Goal: Communication & Community: Answer question/provide support

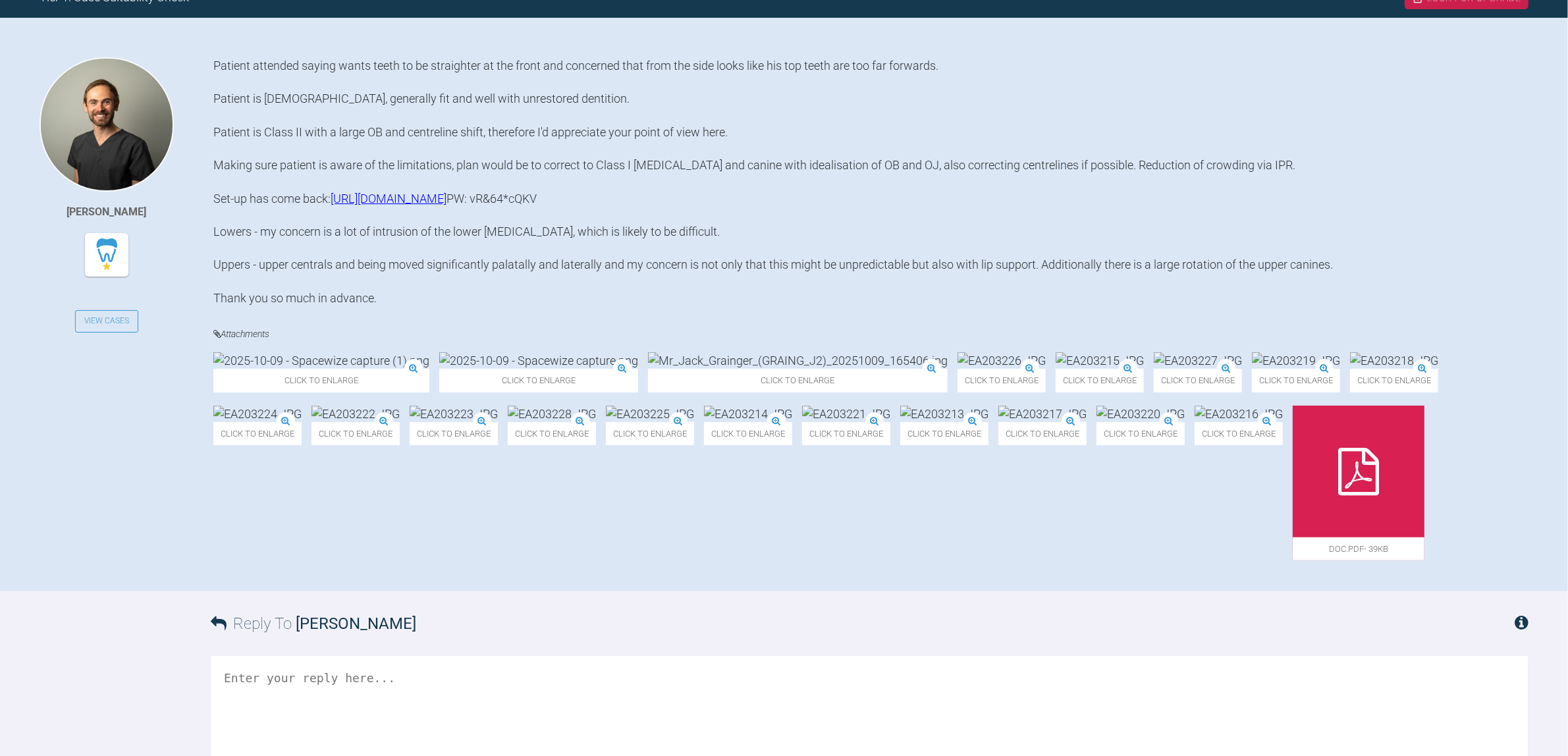
scroll to position [323, 0]
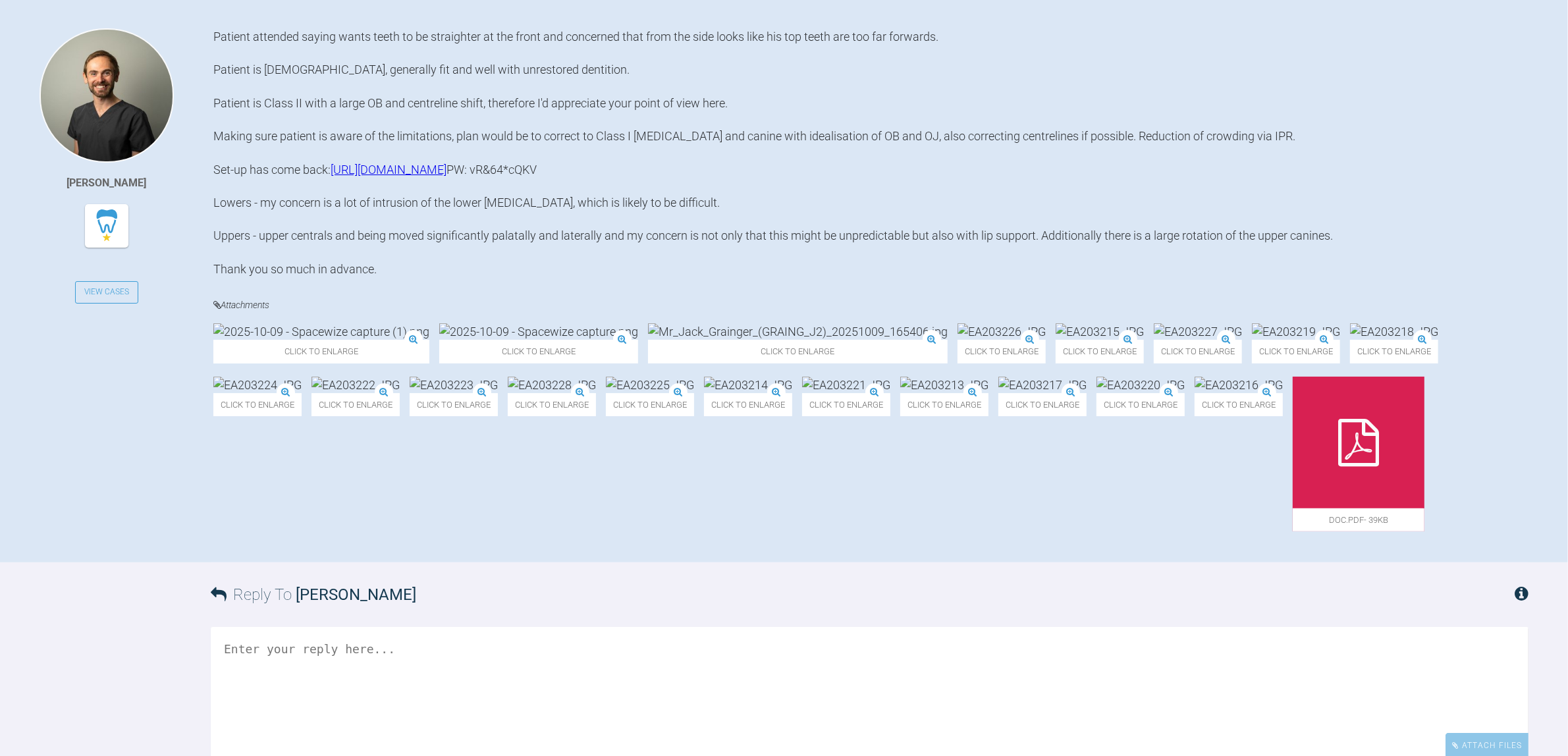
click at [1056, 340] on img at bounding box center [1100, 331] width 88 height 16
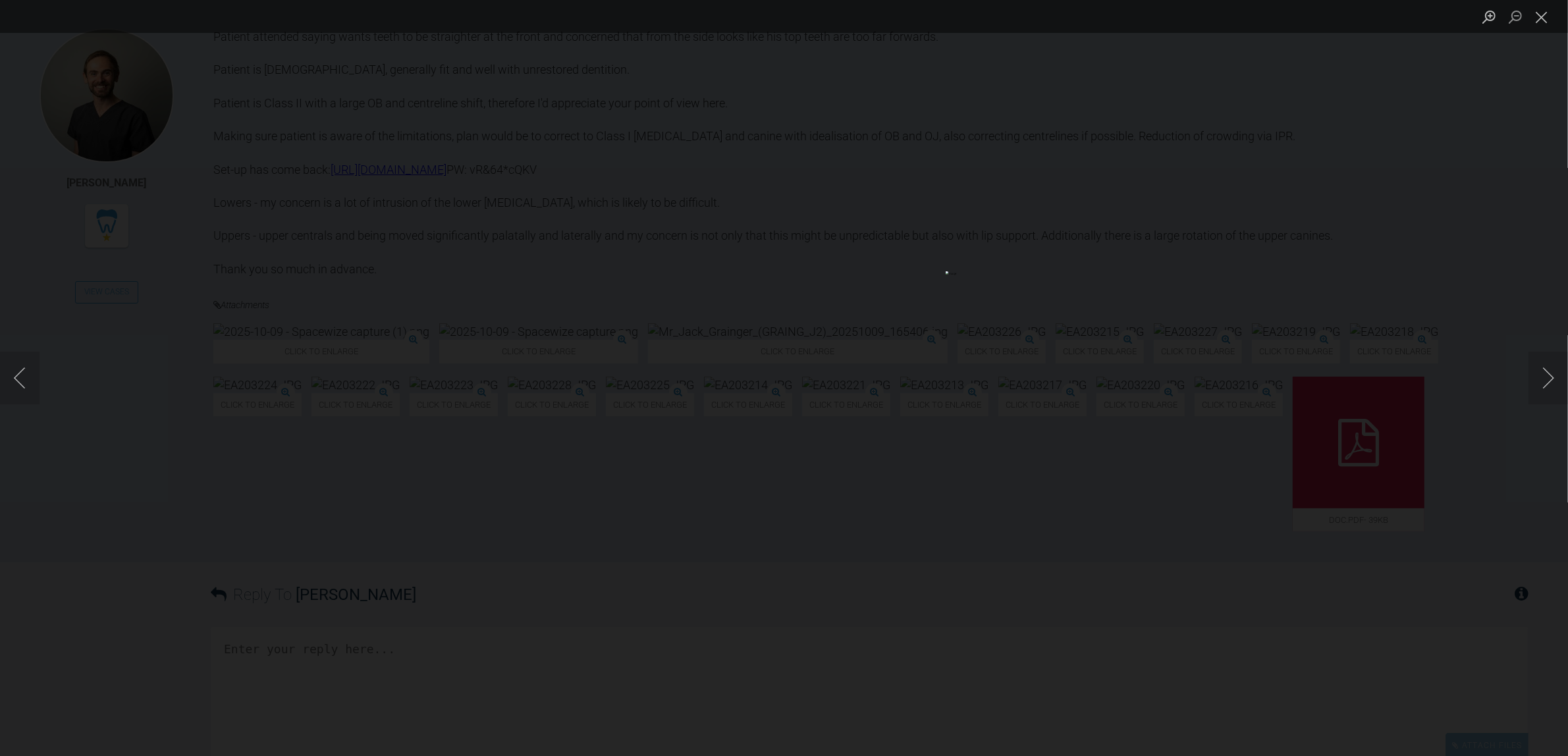
click at [1421, 664] on div "Lightbox" at bounding box center [784, 378] width 1568 height 756
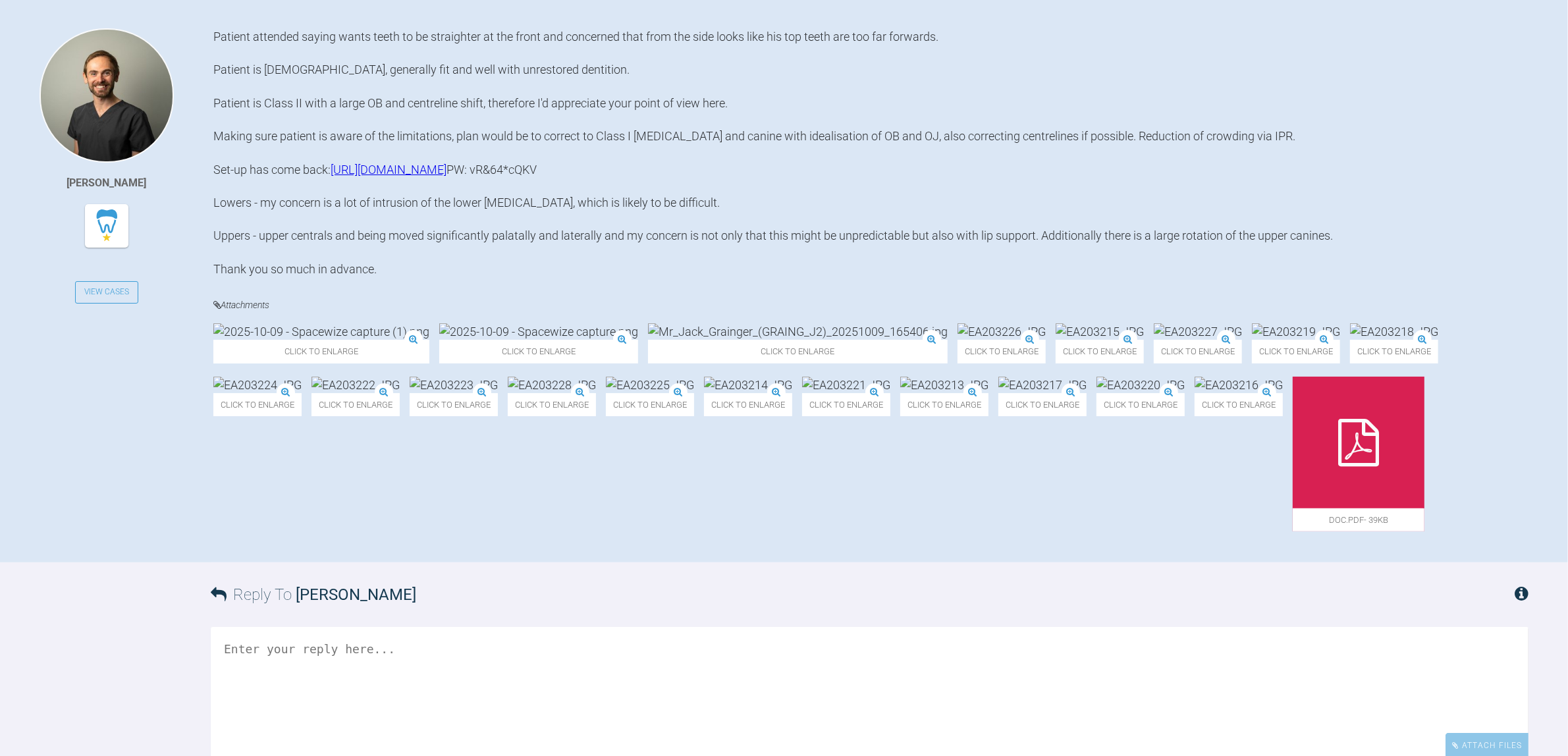
drag, startPoint x: 1041, startPoint y: 203, endPoint x: 214, endPoint y: 197, distance: 827.0
click at [214, 197] on div "Patient attended saying wants teeth to be straighter at the front and concerned…" at bounding box center [871, 153] width 1315 height 249
drag, startPoint x: 310, startPoint y: 232, endPoint x: 237, endPoint y: 234, distance: 73.0
click at [237, 234] on div "Patient attended saying wants teeth to be straighter at the front and concerned…" at bounding box center [871, 153] width 1315 height 249
copy div "vR&64*cQKV"
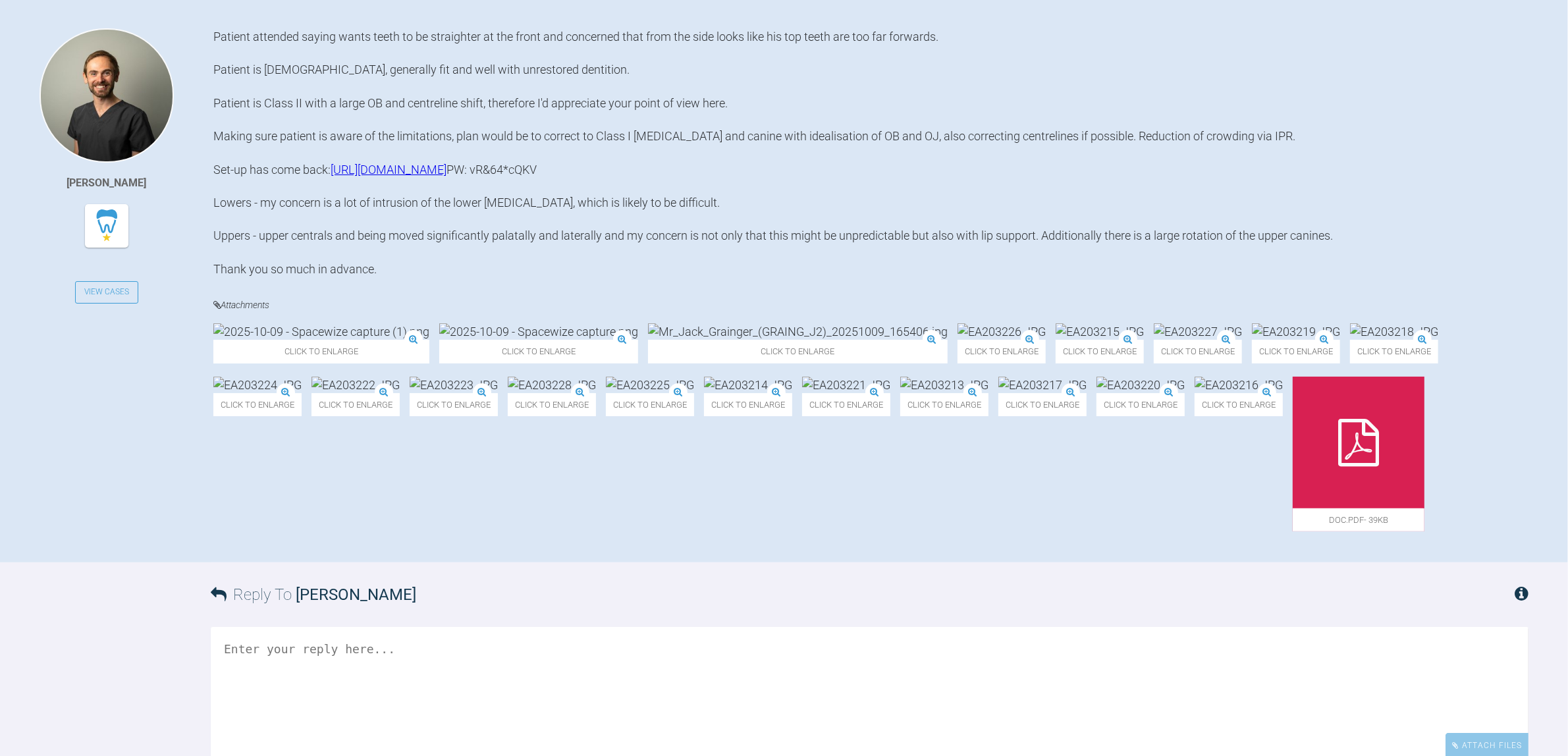
click at [563, 345] on div "Patient attended saying wants teeth to be straighter at the front and concerned…" at bounding box center [871, 295] width 1315 height 534
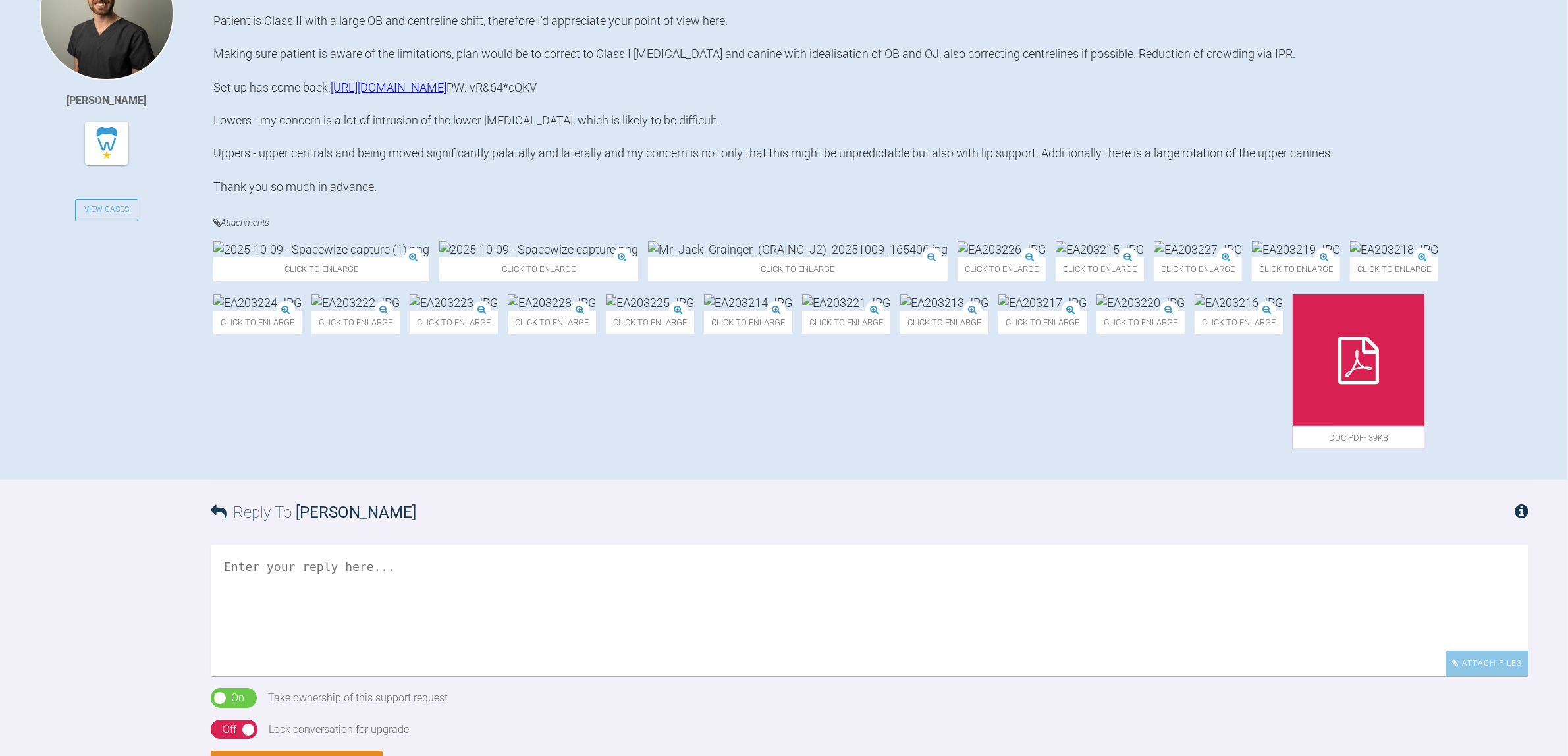
scroll to position [570, 0]
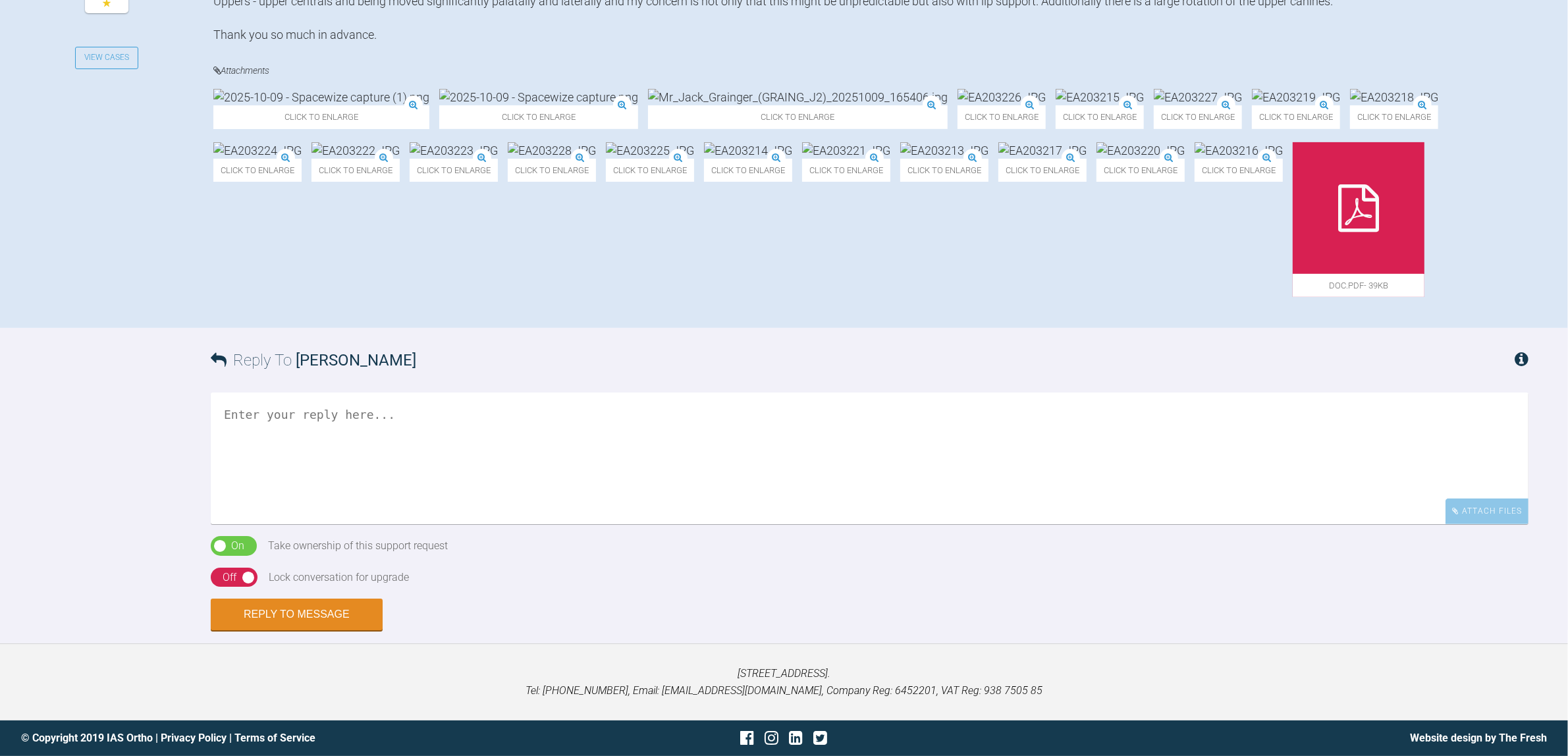
click at [534, 524] on textarea at bounding box center [869, 458] width 1318 height 132
click at [466, 105] on img at bounding box center [538, 97] width 199 height 16
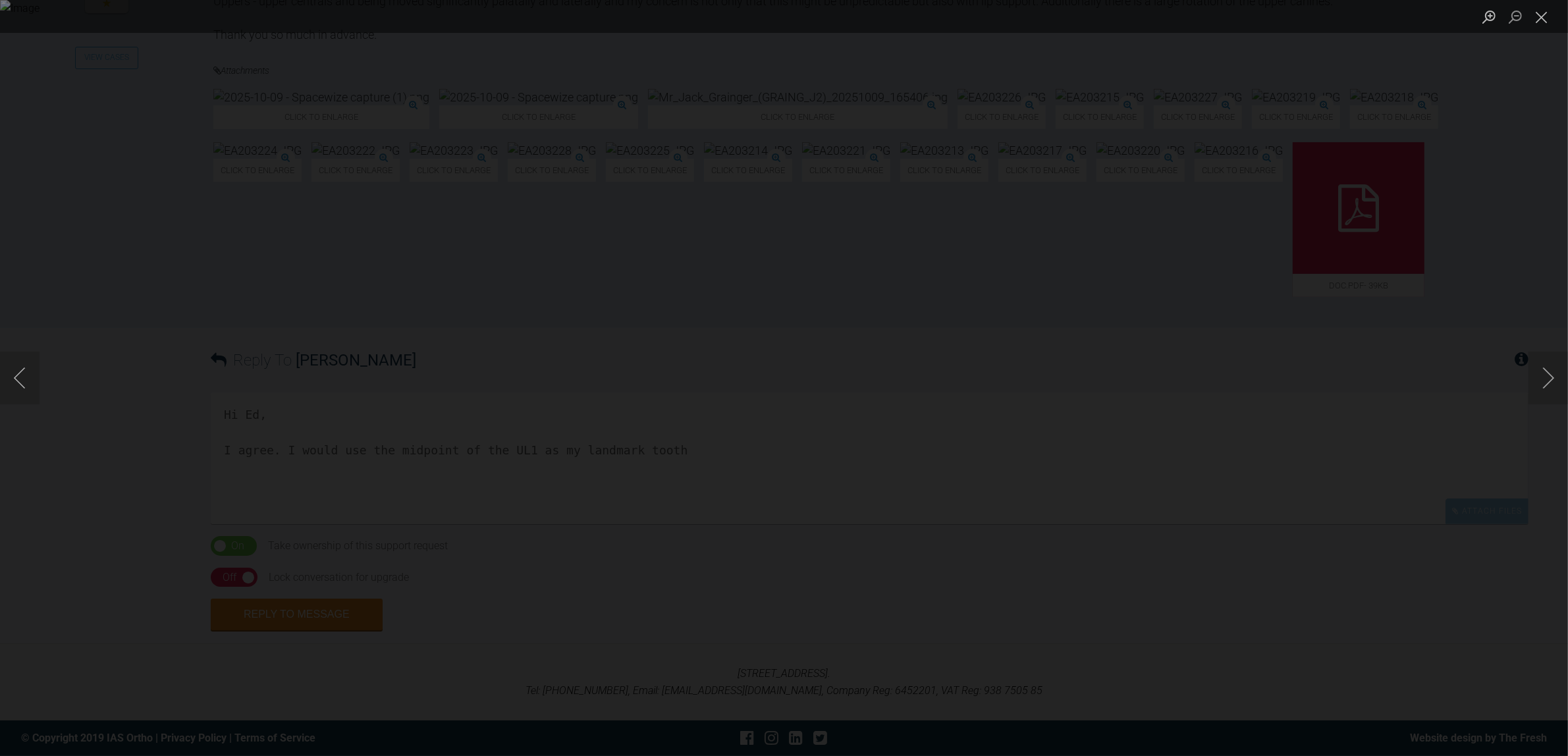
click at [0, 528] on div "Lightbox" at bounding box center [784, 378] width 1568 height 756
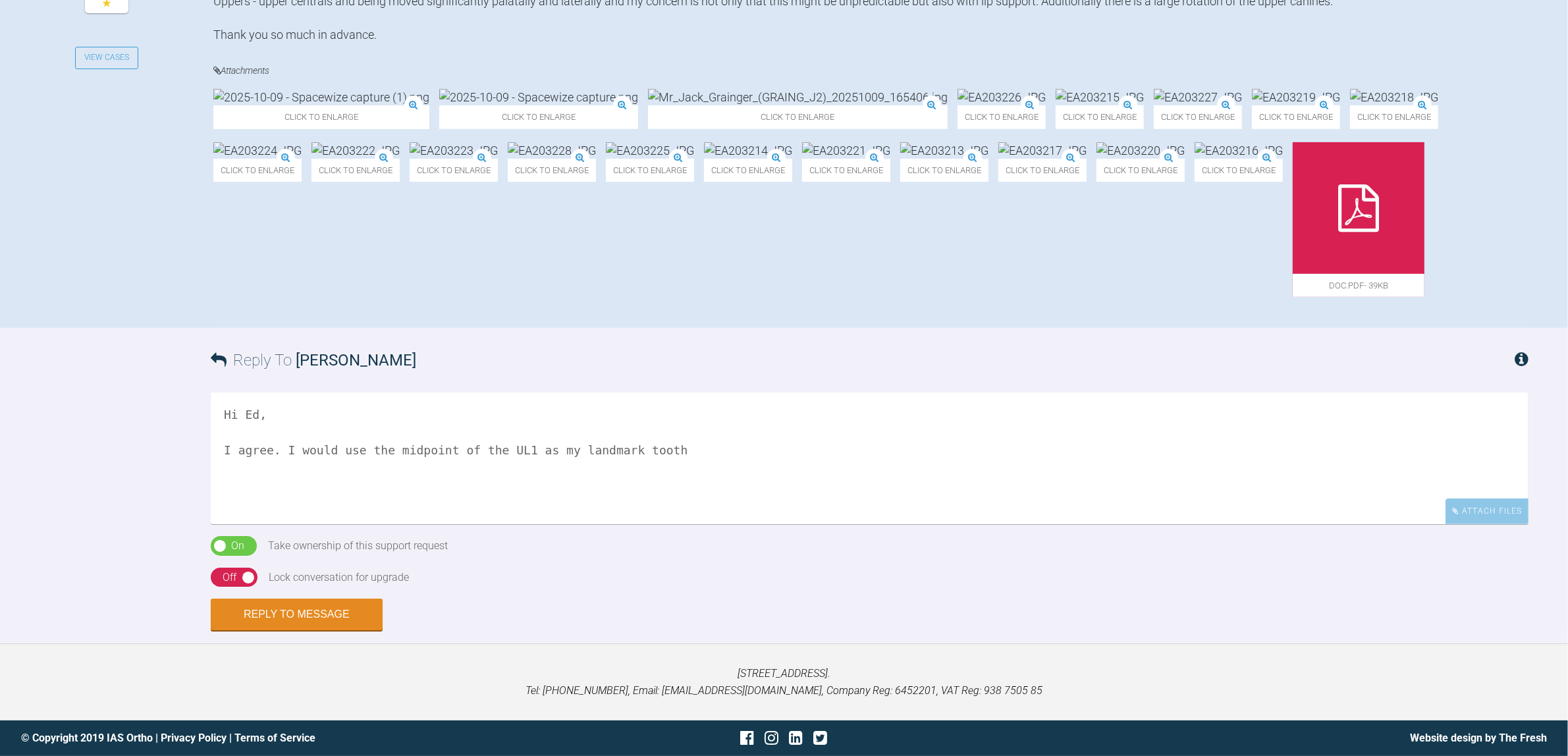
click at [389, 524] on textarea "Hi Ed, I agree. I would use the midpoint of the UL1 as my landmark tooth" at bounding box center [869, 458] width 1318 height 132
click at [438, 524] on textarea "Hi Ed, I agree. I would use the midpoint of the UL1 as my landmark tooth" at bounding box center [869, 458] width 1318 height 132
click at [765, 524] on textarea "Hi Ed, I agree. I would use the midpoint or the MI corner of the UL1 as my land…" at bounding box center [869, 458] width 1318 height 132
click at [462, 105] on img at bounding box center [538, 97] width 199 height 16
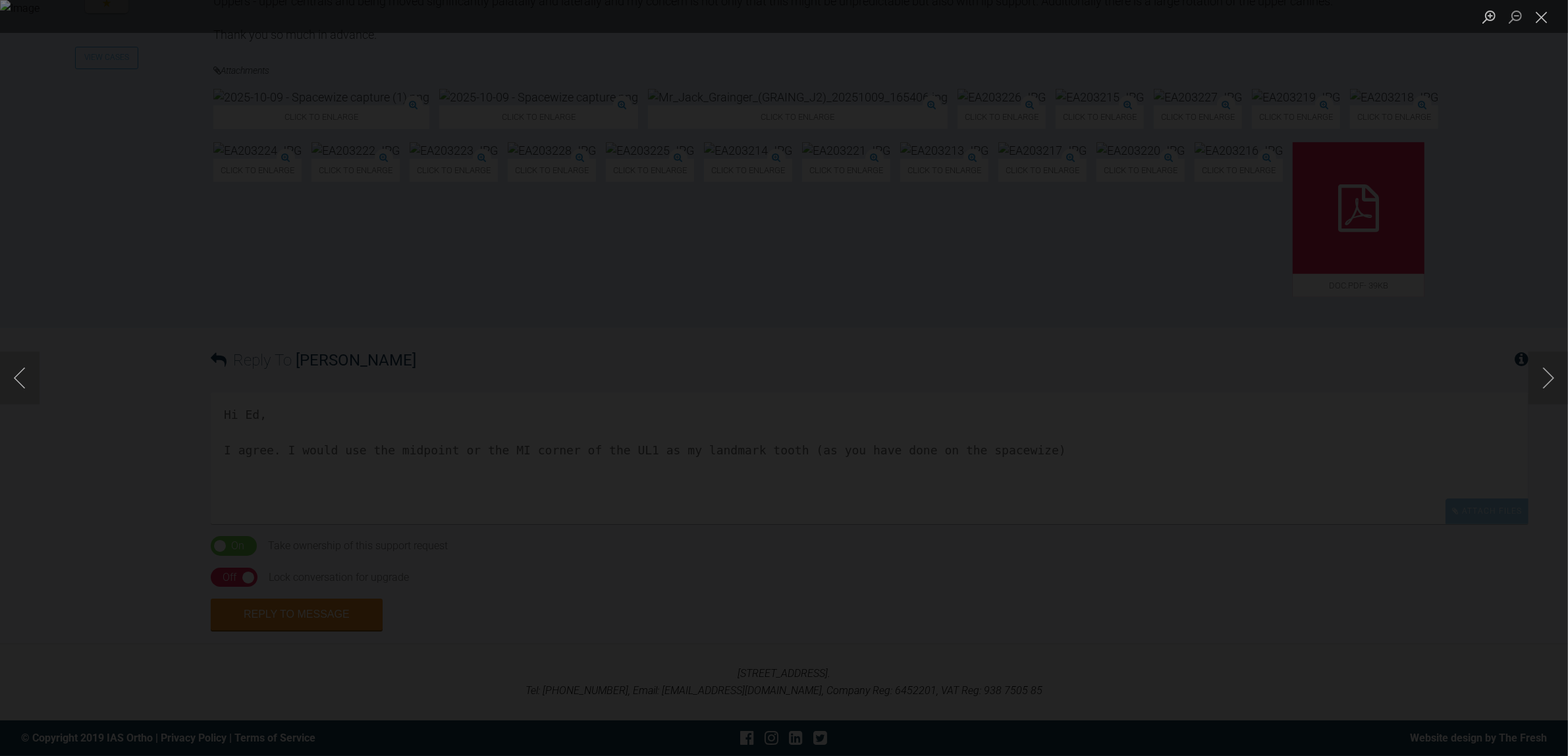
click at [137, 466] on div "Lightbox" at bounding box center [784, 378] width 1568 height 756
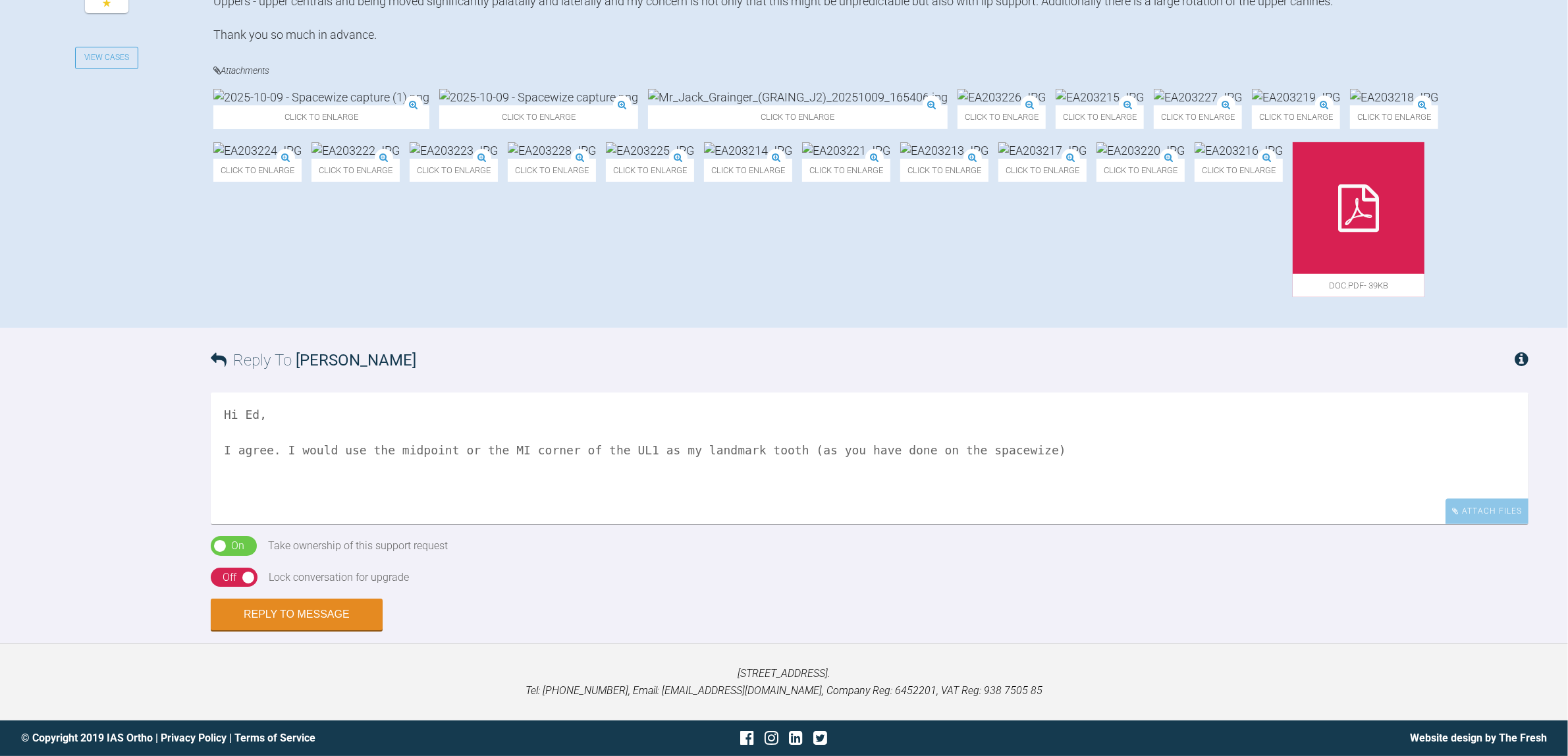
click at [1038, 524] on textarea "Hi Ed, I agree. I would use the midpoint or the MI corner of the UL1 as my land…" at bounding box center [869, 458] width 1318 height 132
click at [1400, 524] on textarea "Hi Ed, I agree. I would use the midpoint or the MI corner of the UL1 as my land…" at bounding box center [869, 458] width 1318 height 132
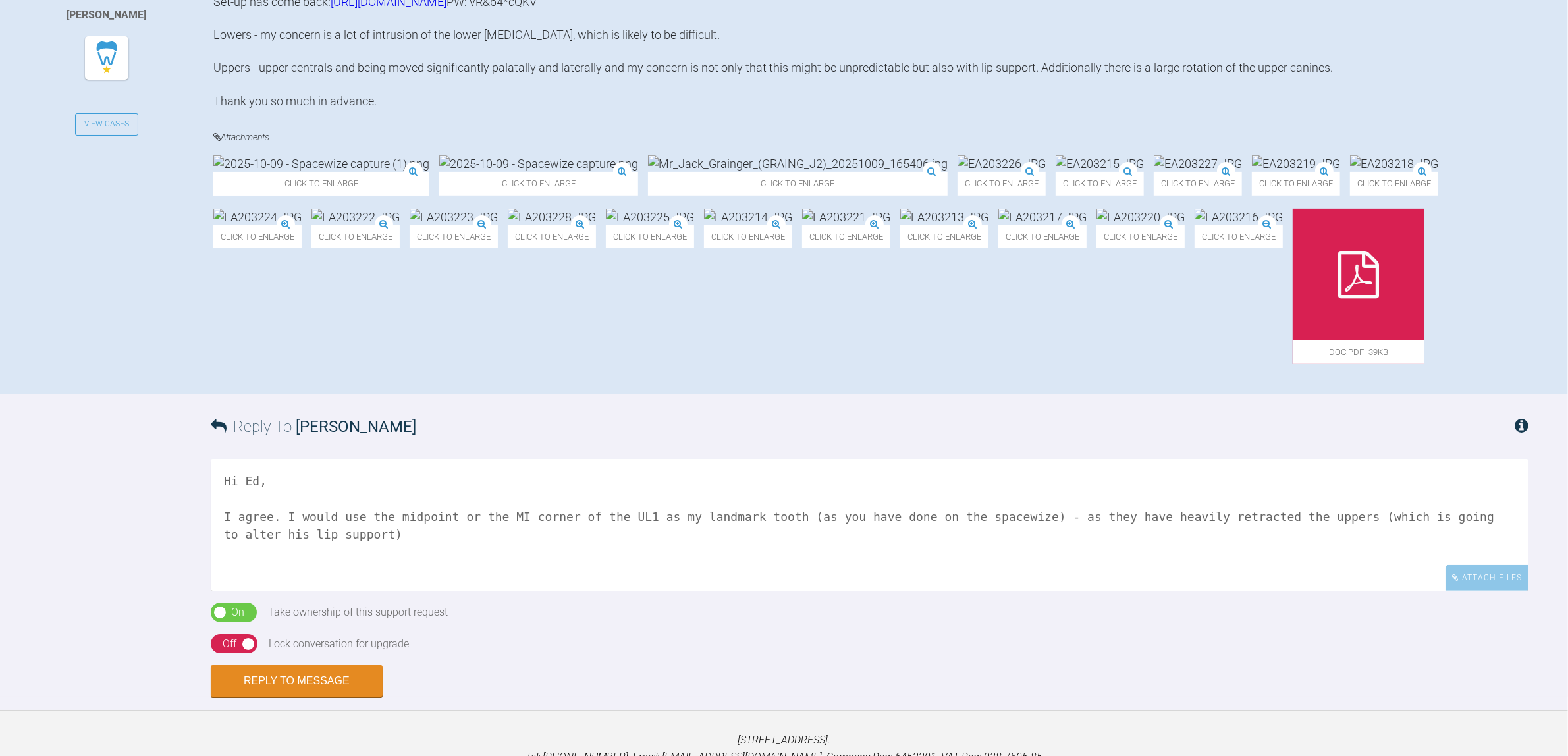
scroll to position [488, 0]
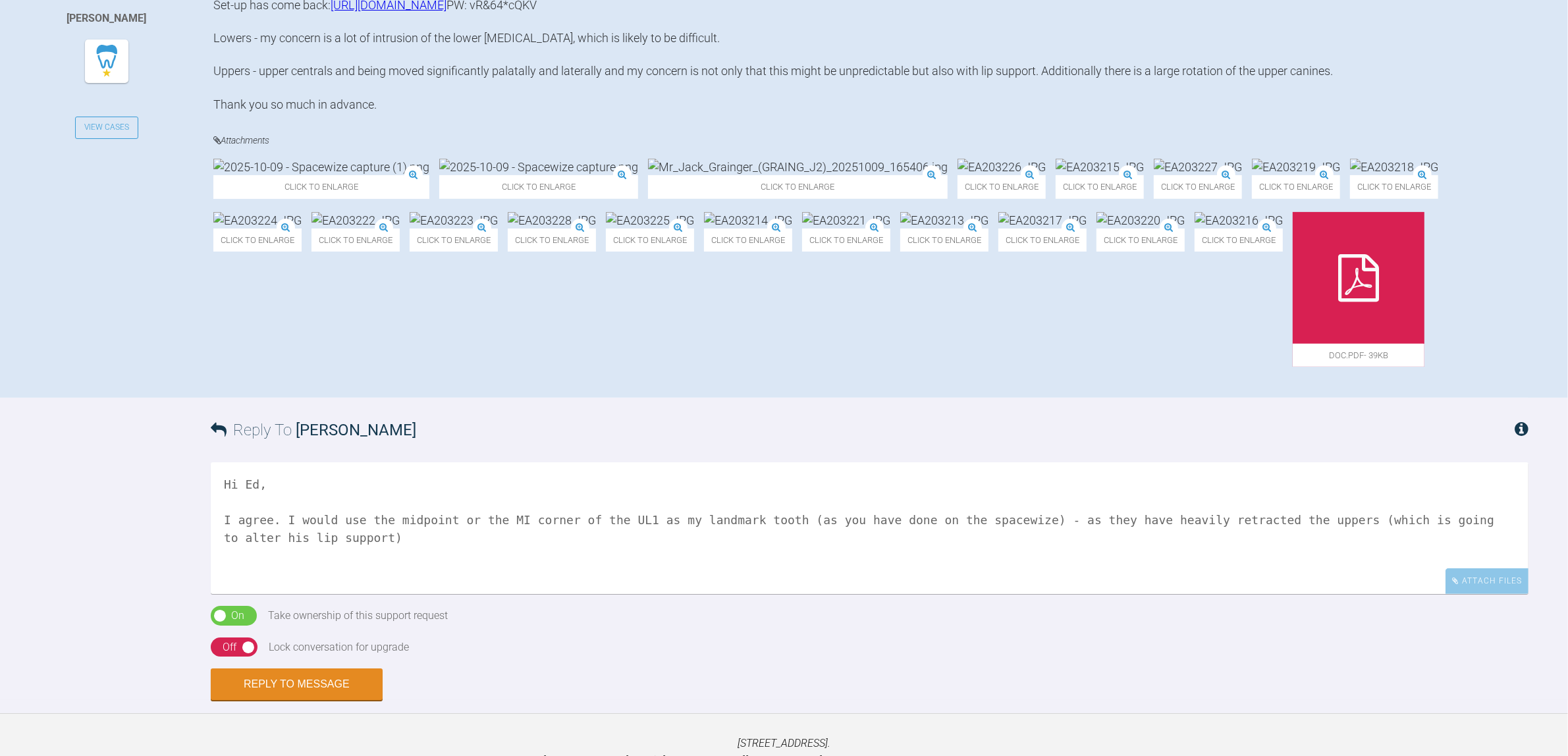
click at [1056, 175] on img at bounding box center [1100, 167] width 88 height 16
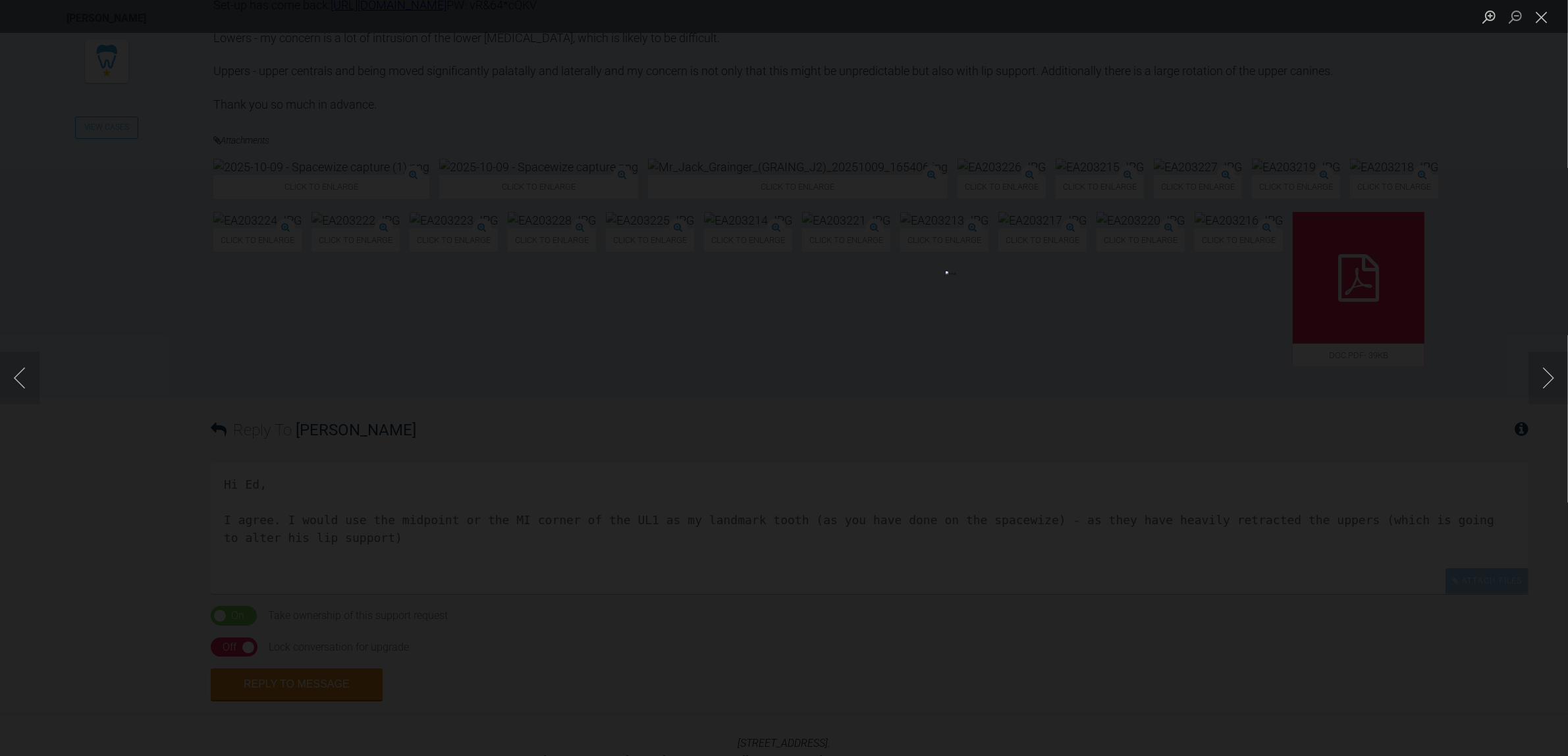
click at [1443, 555] on div "Lightbox" at bounding box center [784, 378] width 1568 height 756
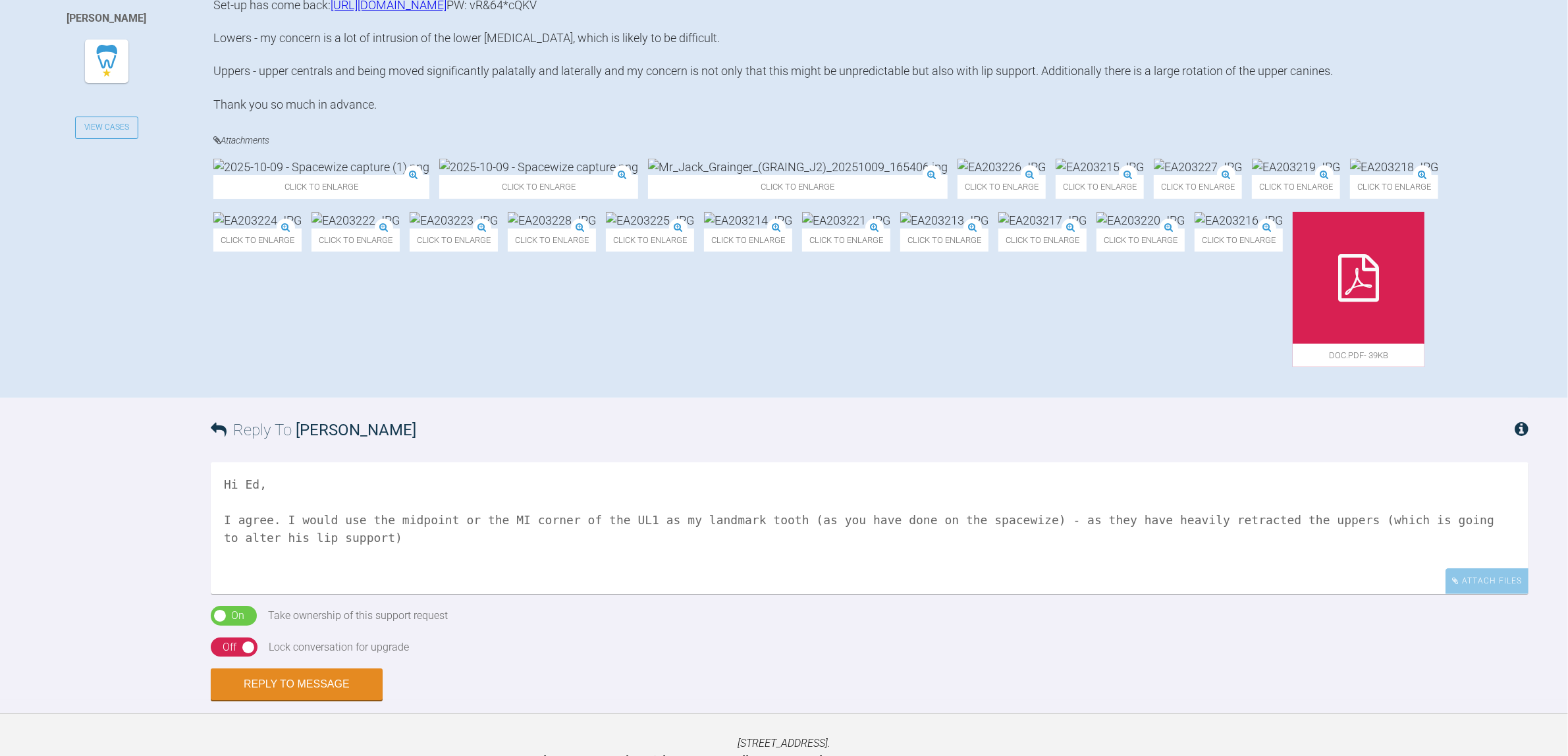
click at [988, 229] on img at bounding box center [944, 220] width 88 height 16
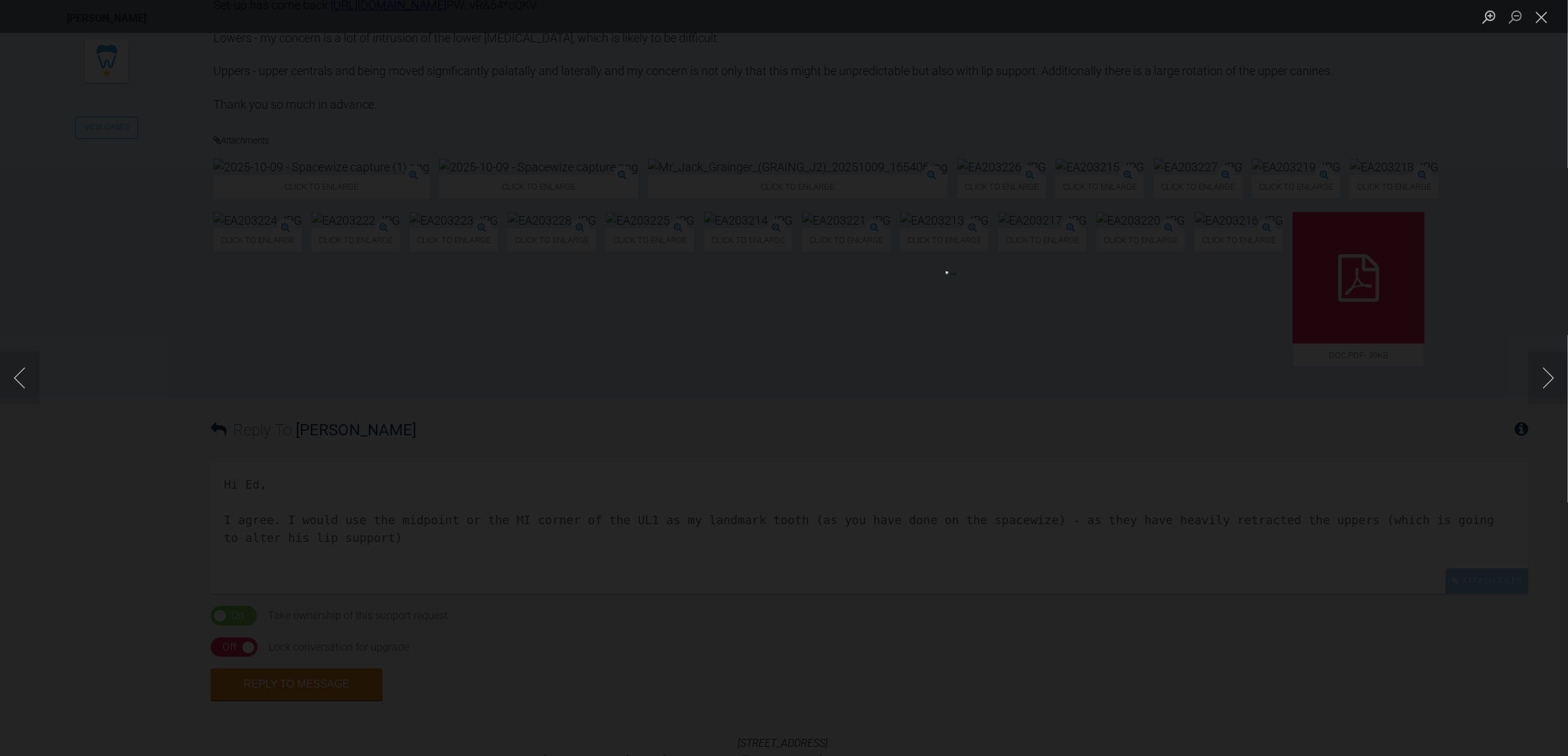
click at [1420, 519] on div "Lightbox" at bounding box center [784, 378] width 1568 height 756
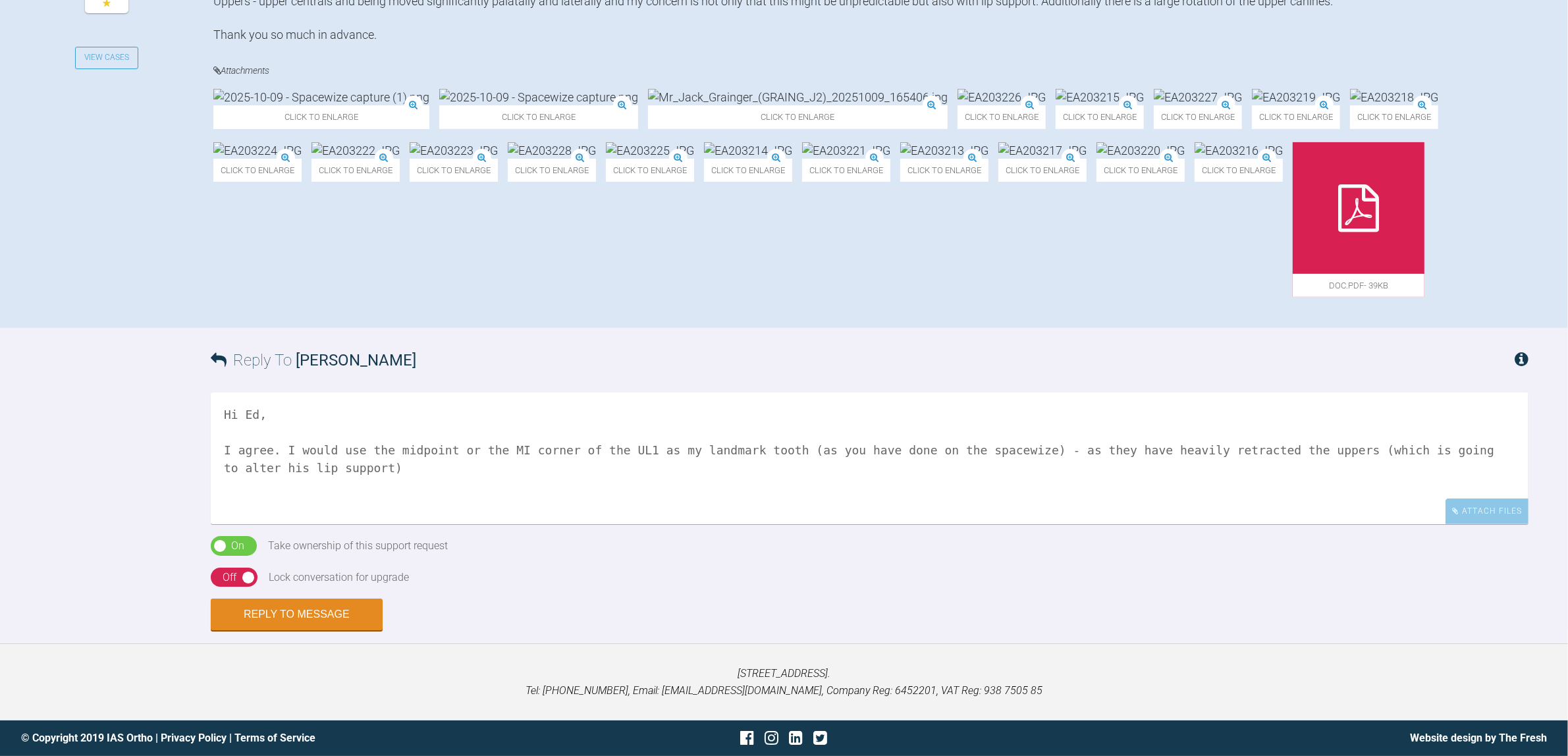
scroll to position [652, 0]
click at [278, 524] on textarea "Hi Ed, I agree. I would use the midpoint or the MI corner of the UL1 as my land…" at bounding box center [869, 458] width 1318 height 132
click at [585, 524] on textarea "Hi Ed, I agree. I would use the midpoint or the MI corner of the UL1 as my land…" at bounding box center [869, 458] width 1318 height 132
click at [1006, 524] on textarea "Hi Ed, I agree. I would use the midpoint or the MI corner of the UL1 as my land…" at bounding box center [869, 458] width 1318 height 132
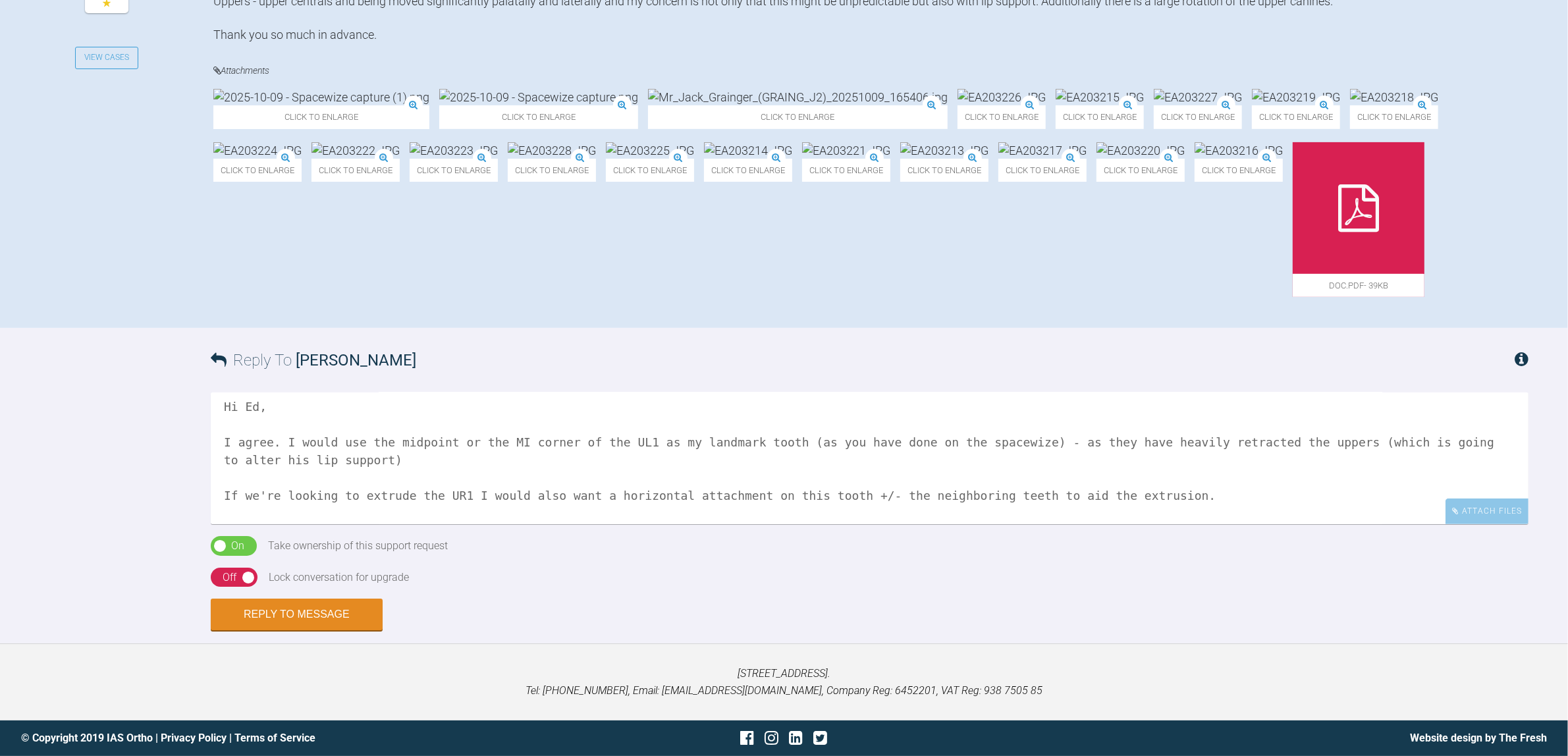
click at [1151, 524] on textarea "Hi Ed, I agree. I would use the midpoint or the MI corner of the UL1 as my land…" at bounding box center [869, 458] width 1318 height 132
click at [1150, 524] on textarea "Hi Ed, I agree. I would use the midpoint or the MI corner of the UL1 as my land…" at bounding box center [869, 458] width 1318 height 132
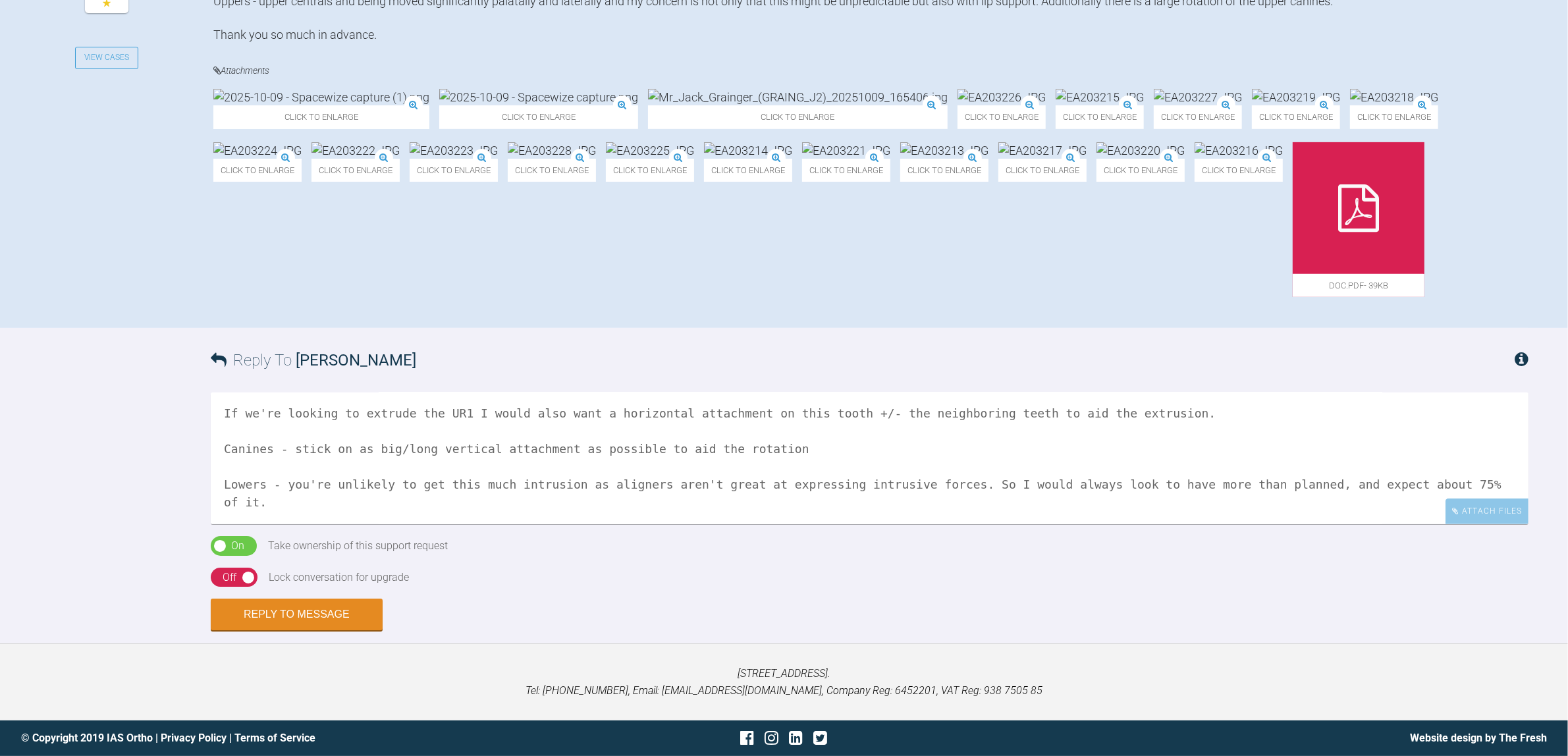
scroll to position [126, 0]
click at [495, 524] on textarea "Hi Ed, I agree. I would use the midpoint or the MI corner of the UL1 as my land…" at bounding box center [869, 458] width 1318 height 132
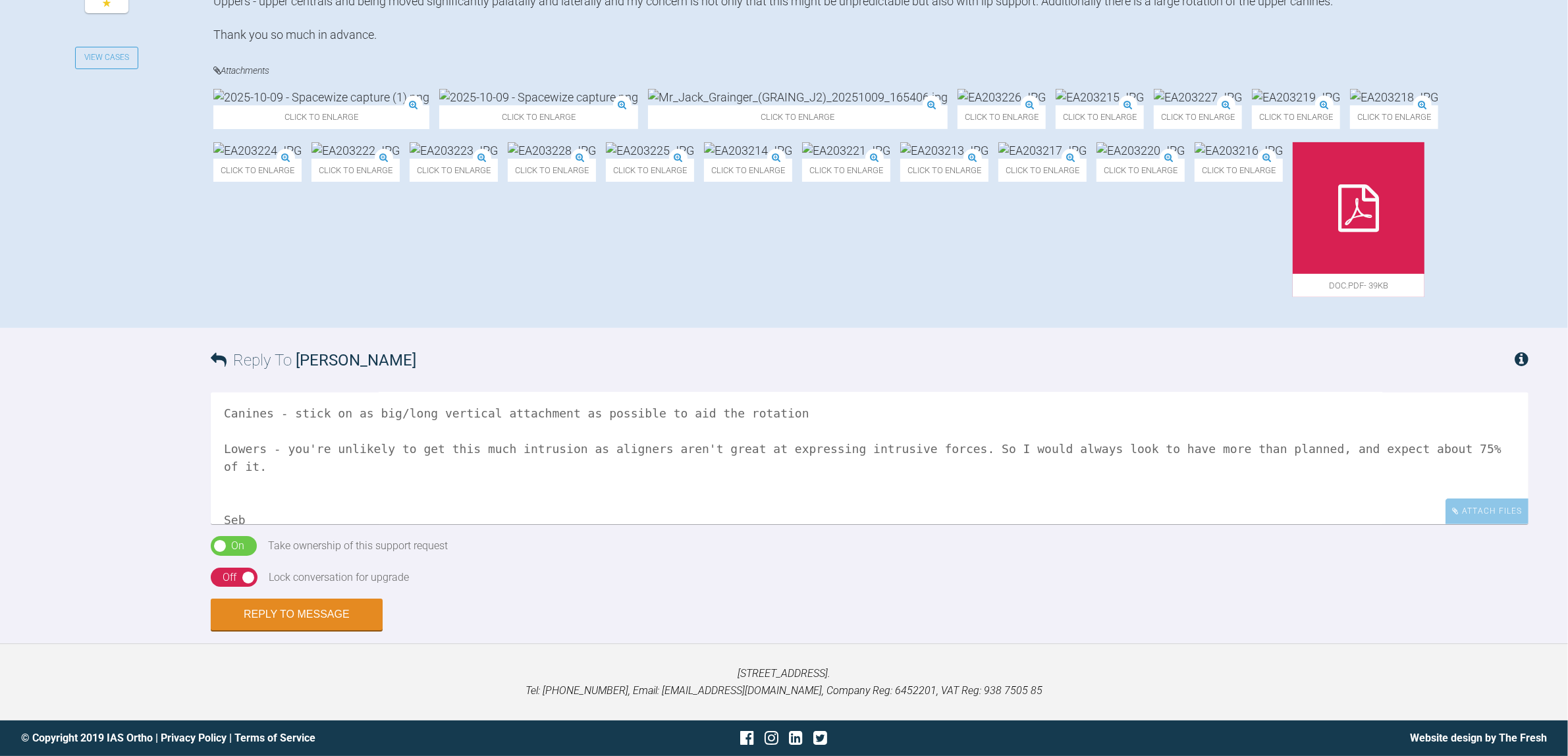
type textarea "Hi Ed, I agree. I would use the midpoint or the MI corner of the UL1 as my land…"
click at [251, 587] on div "On Off" at bounding box center [234, 577] width 47 height 20
click at [291, 631] on button "Reply to Message" at bounding box center [296, 616] width 172 height 32
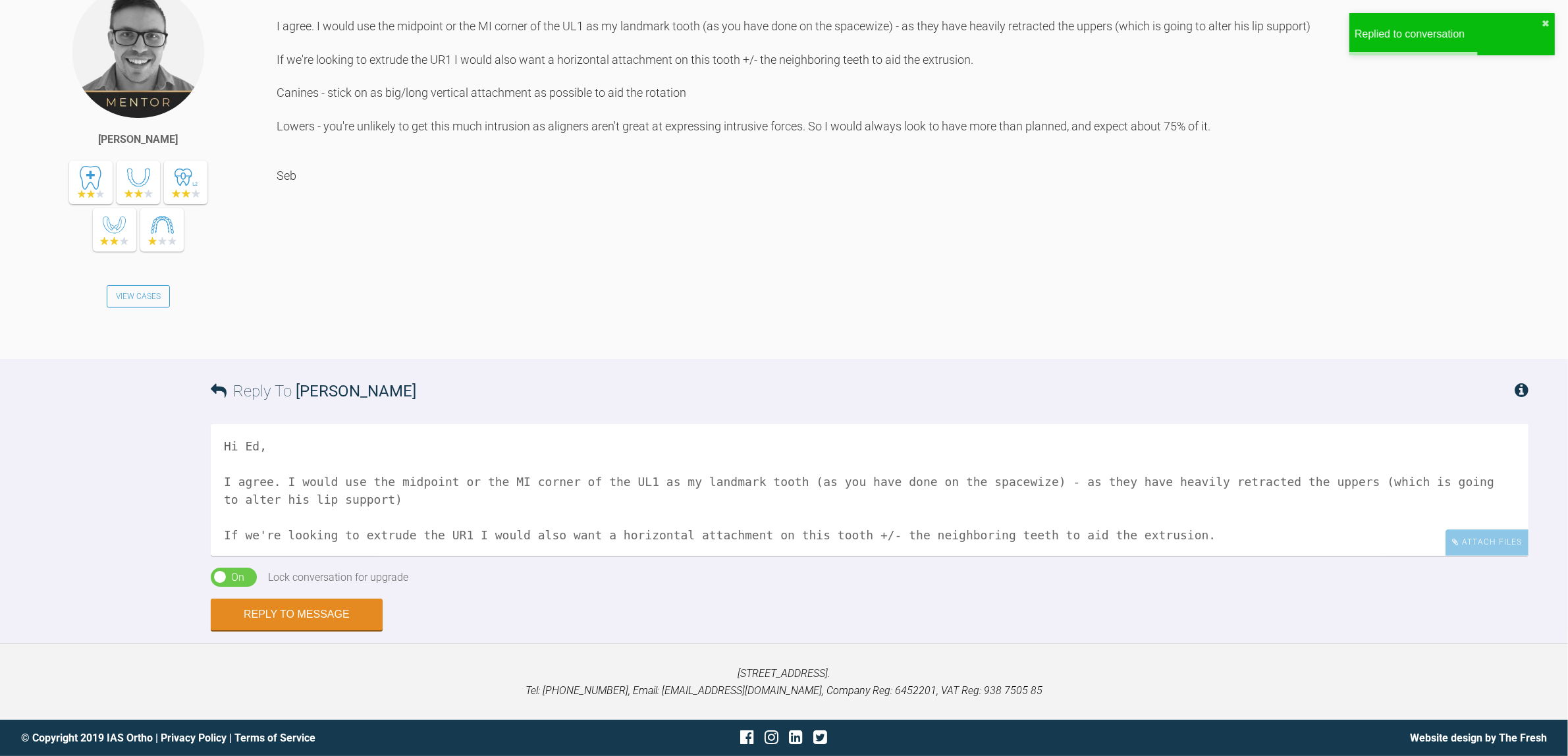
scroll to position [873, 0]
